Goal: Information Seeking & Learning: Understand process/instructions

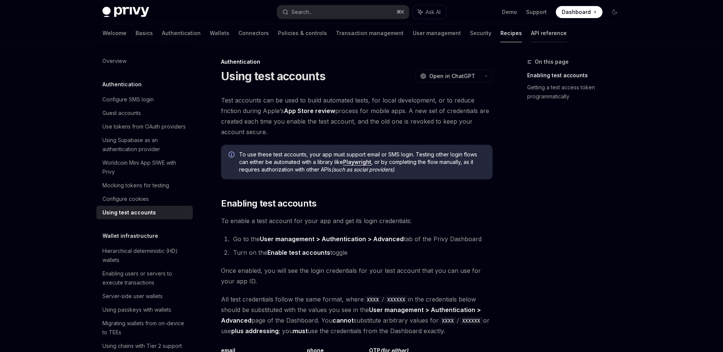
click at [531, 40] on link "API reference" at bounding box center [549, 33] width 36 height 18
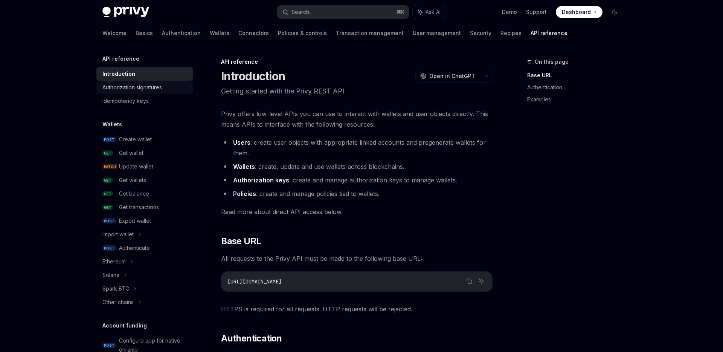
click at [166, 87] on div "Authorization signatures" at bounding box center [145, 87] width 86 height 9
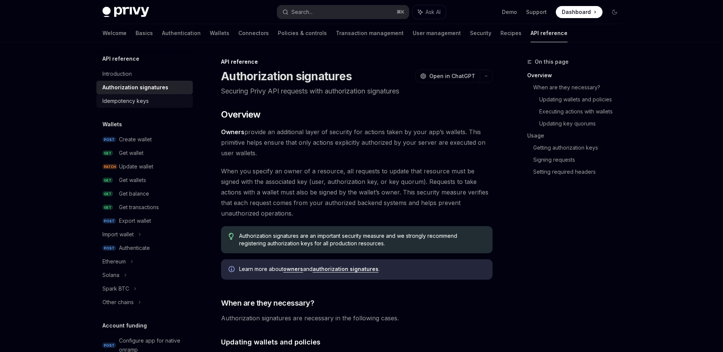
click at [147, 95] on link "Idempotency keys" at bounding box center [144, 101] width 96 height 14
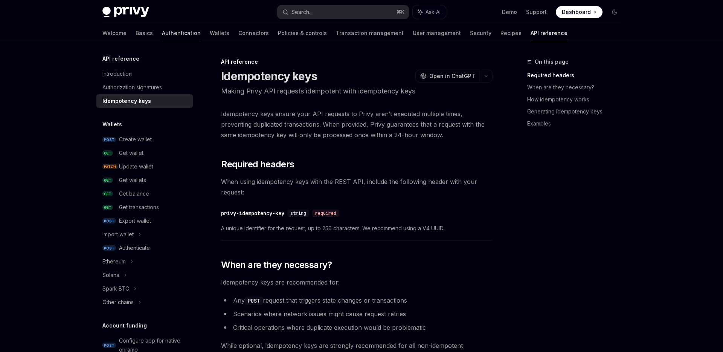
click at [162, 37] on link "Authentication" at bounding box center [181, 33] width 39 height 18
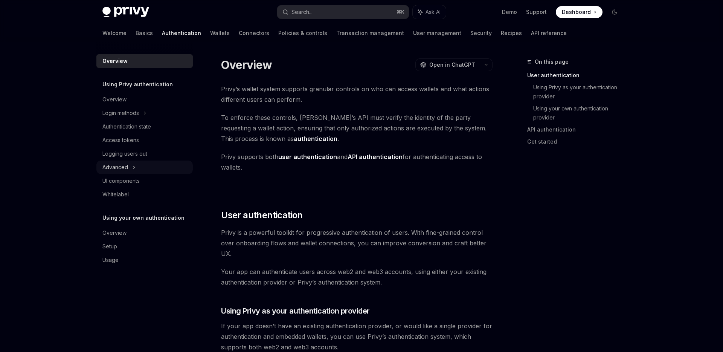
click at [145, 171] on div "Advanced" at bounding box center [144, 167] width 96 height 14
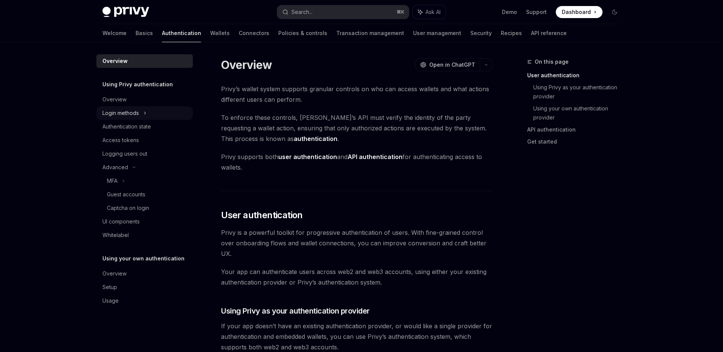
click at [161, 113] on div "Login methods" at bounding box center [144, 113] width 96 height 14
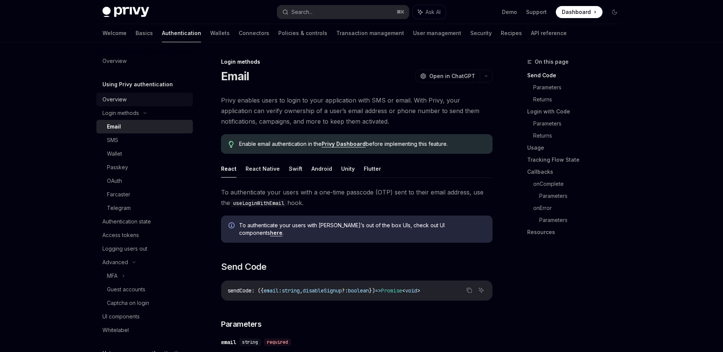
click at [157, 97] on div "Overview" at bounding box center [145, 99] width 86 height 9
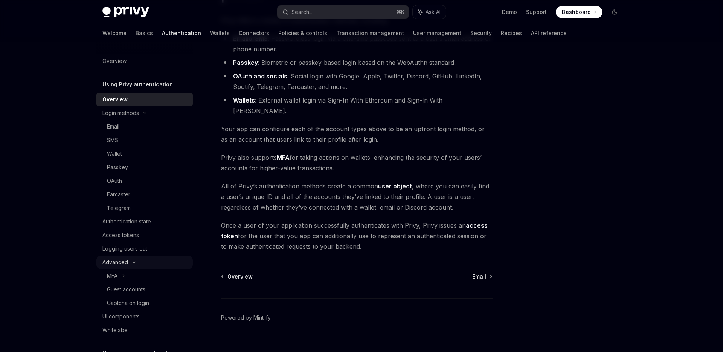
scroll to position [66, 0]
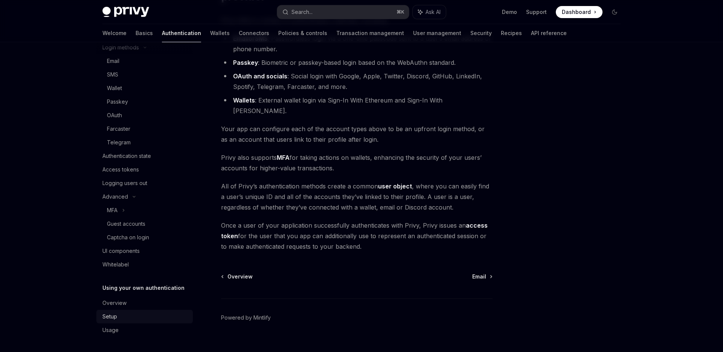
click at [138, 312] on div "Setup" at bounding box center [145, 316] width 86 height 9
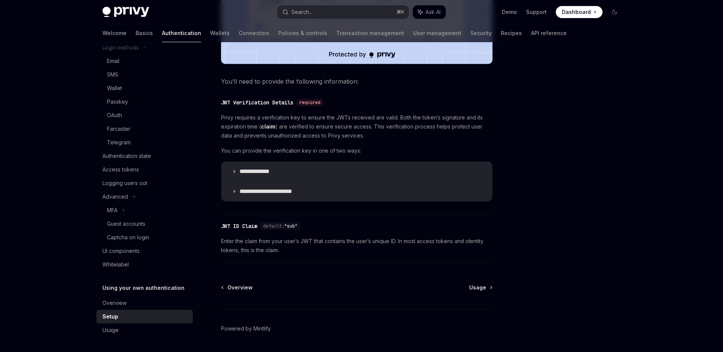
scroll to position [353, 0]
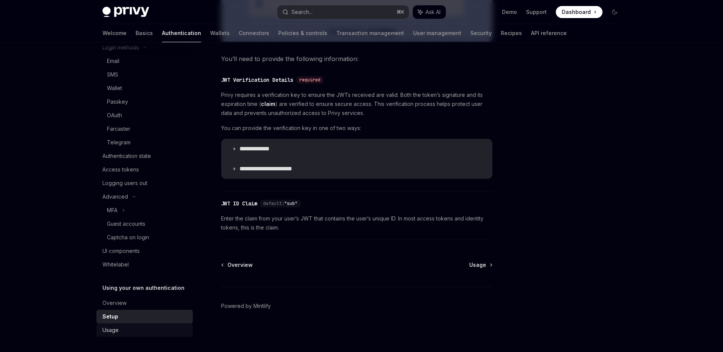
click at [142, 329] on div "Usage" at bounding box center [145, 330] width 86 height 9
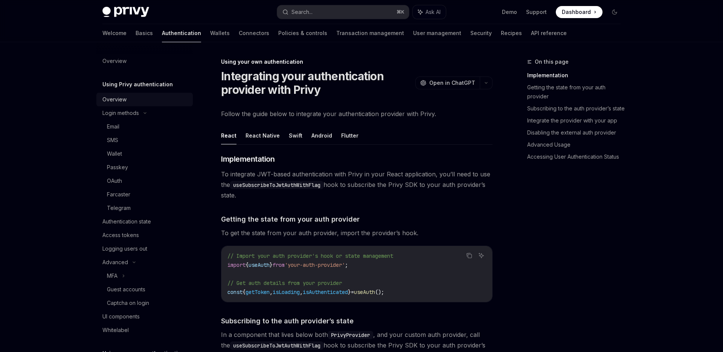
click at [131, 99] on div "Overview" at bounding box center [145, 99] width 86 height 9
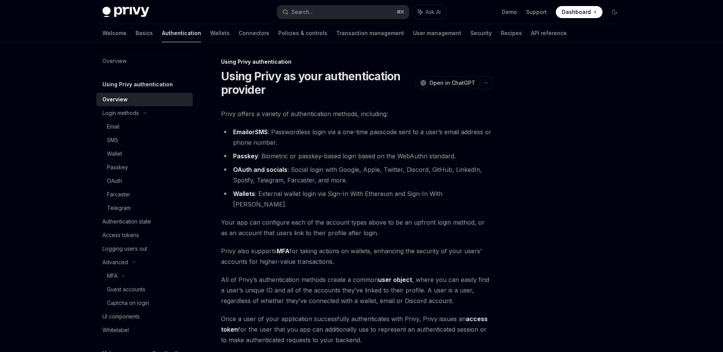
scroll to position [95, 0]
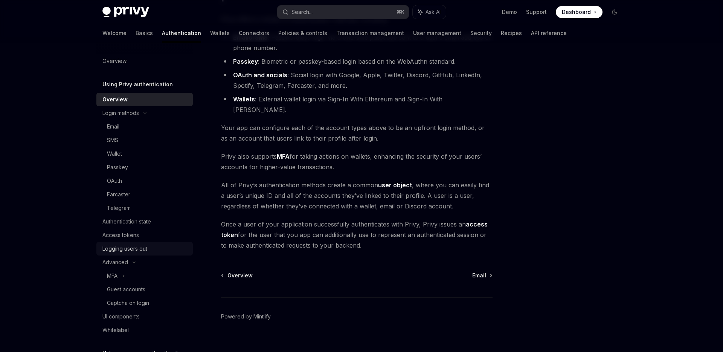
click at [130, 250] on div "Logging users out" at bounding box center [124, 248] width 45 height 9
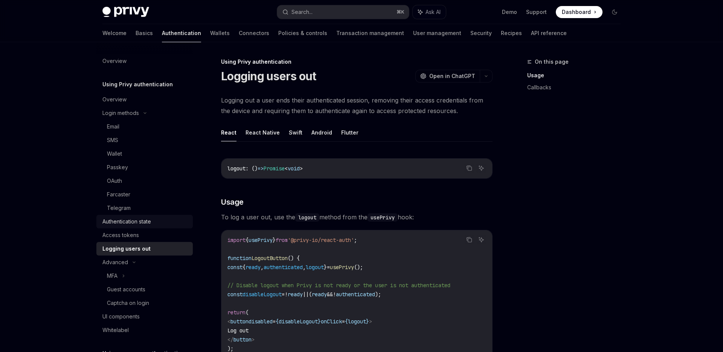
click at [145, 226] on link "Authentication state" at bounding box center [144, 222] width 96 height 14
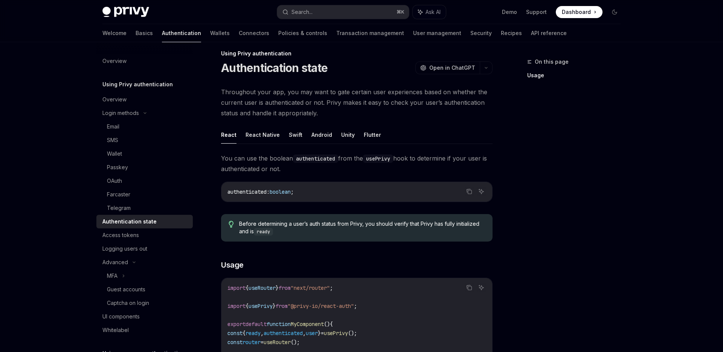
scroll to position [14, 0]
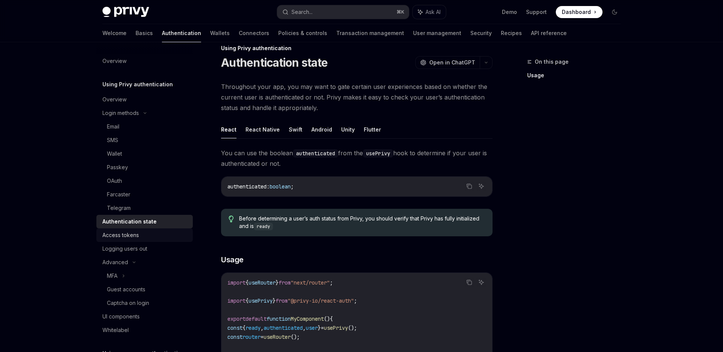
click at [132, 232] on div "Access tokens" at bounding box center [120, 235] width 37 height 9
type textarea "*"
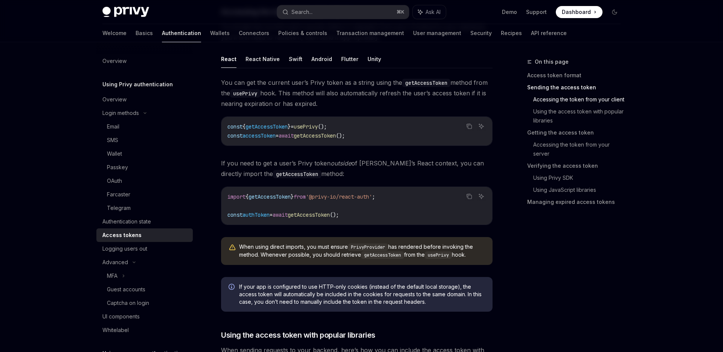
scroll to position [361, 0]
